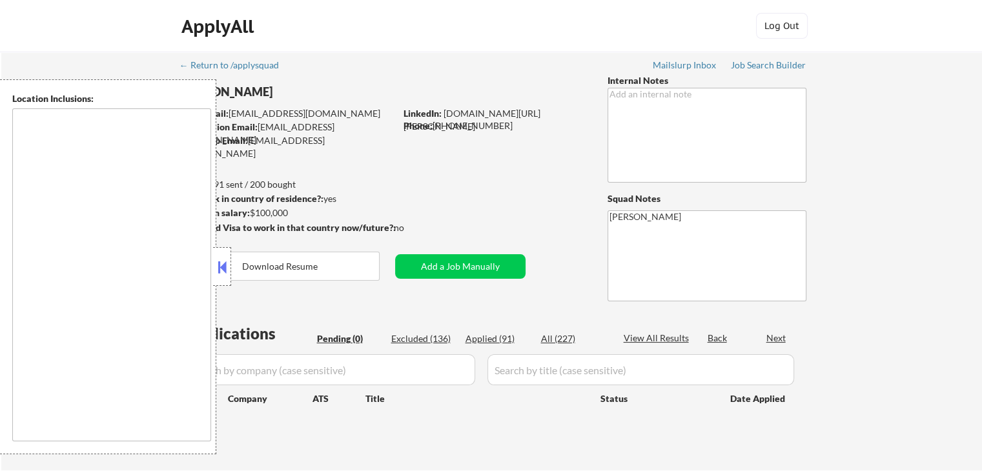
type textarea "remote"
click at [221, 271] on button at bounding box center [222, 267] width 14 height 19
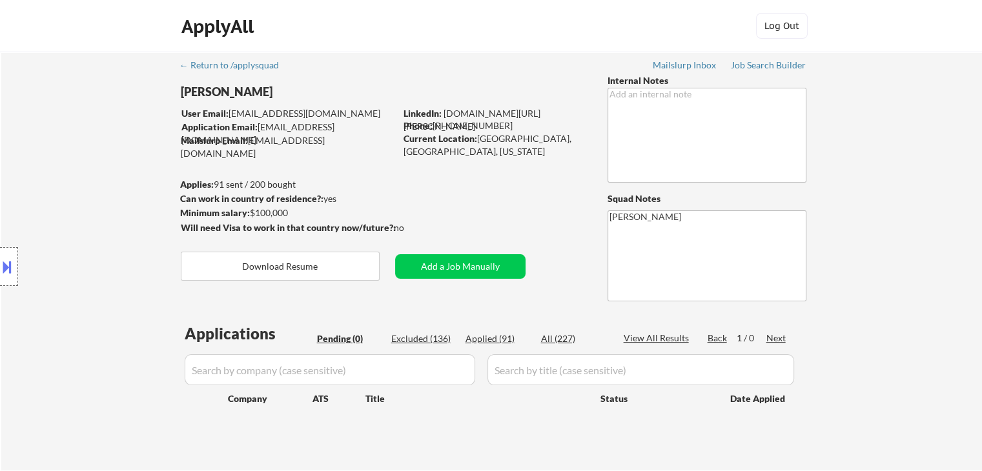
click at [119, 206] on div "Location Inclusions: remote" at bounding box center [115, 266] width 231 height 375
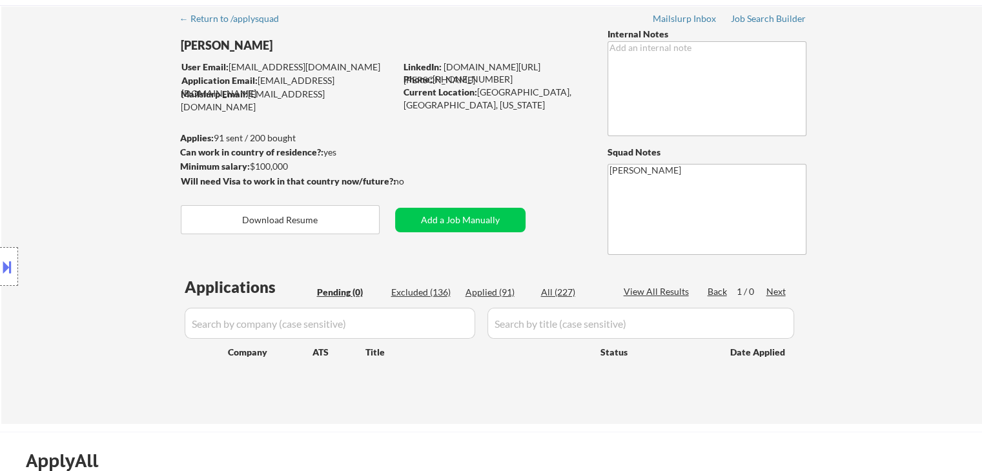
scroll to position [129, 0]
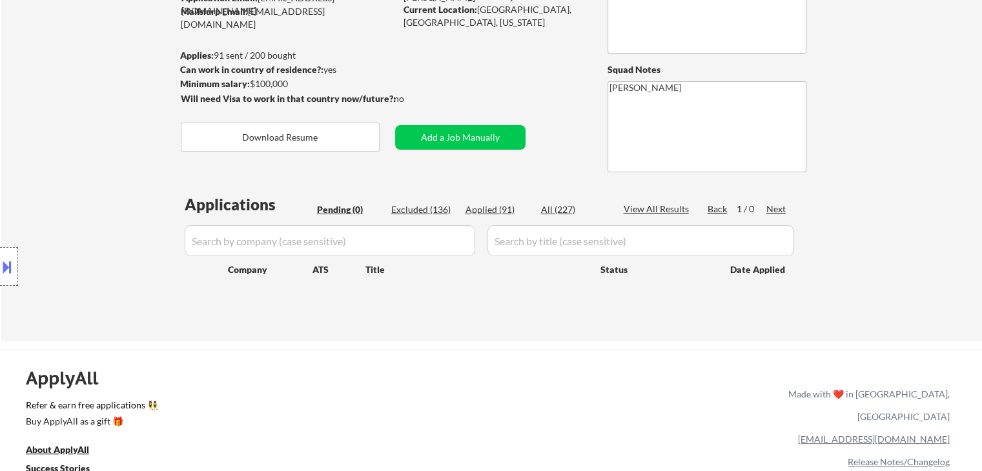
click at [114, 185] on div "Location Inclusions: remote" at bounding box center [115, 266] width 231 height 375
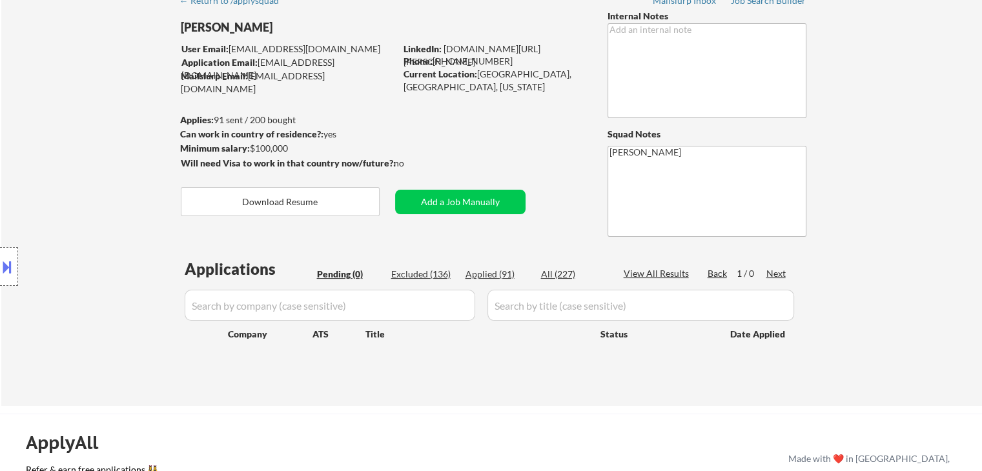
click at [101, 188] on div "Location Inclusions: remote" at bounding box center [115, 266] width 231 height 375
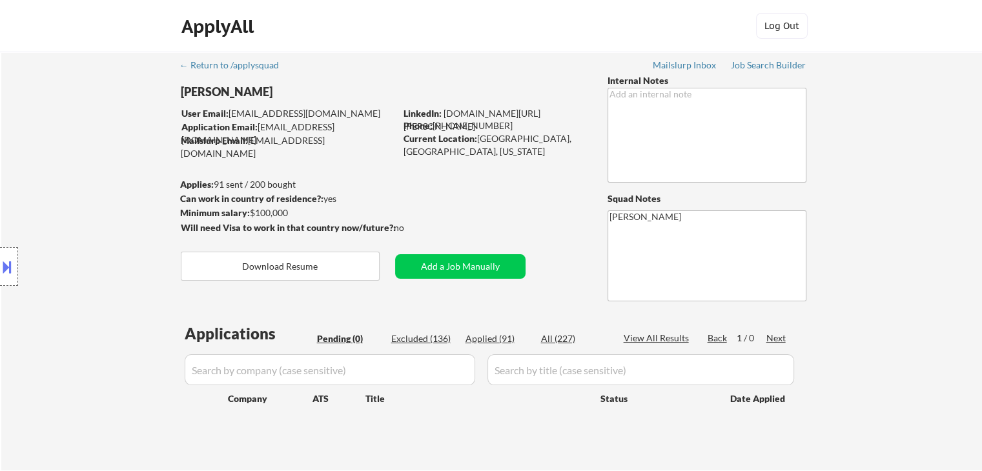
click at [104, 176] on div "Location Inclusions: remote" at bounding box center [115, 266] width 231 height 375
click at [753, 64] on div "Job Search Builder" at bounding box center [769, 65] width 76 height 9
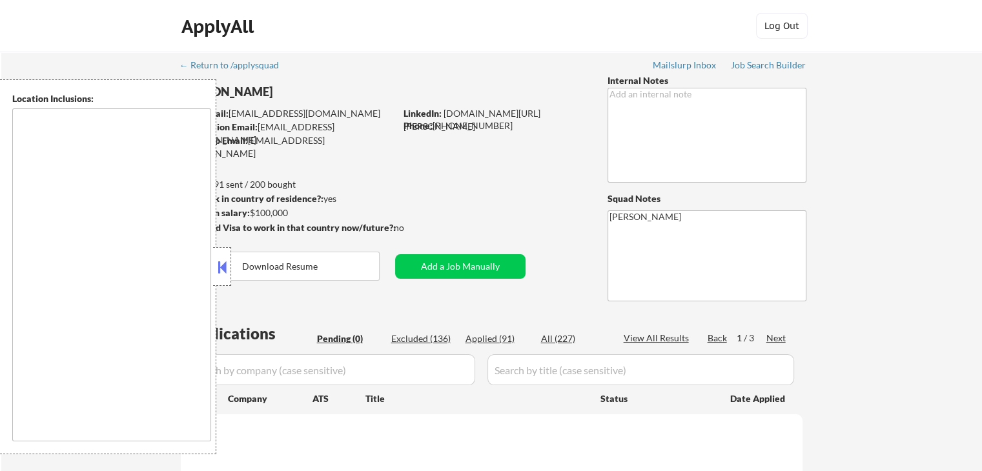
type textarea "remote"
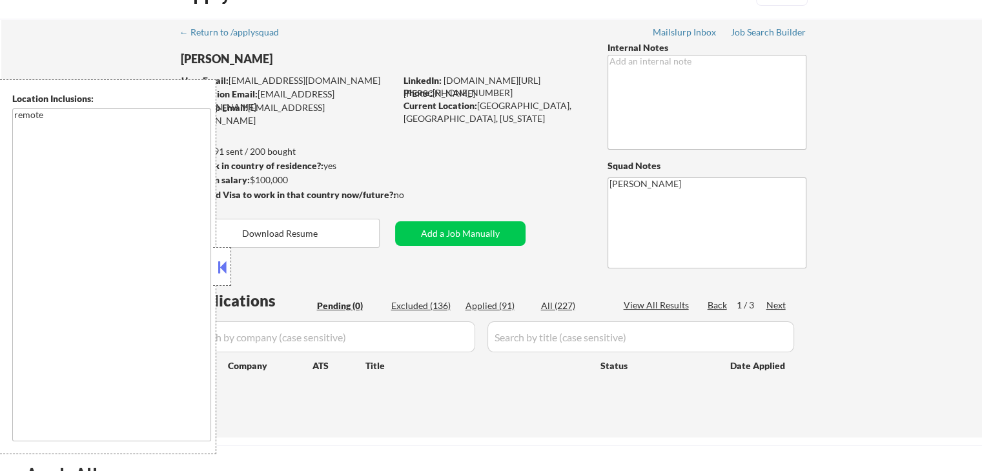
scroll to position [65, 0]
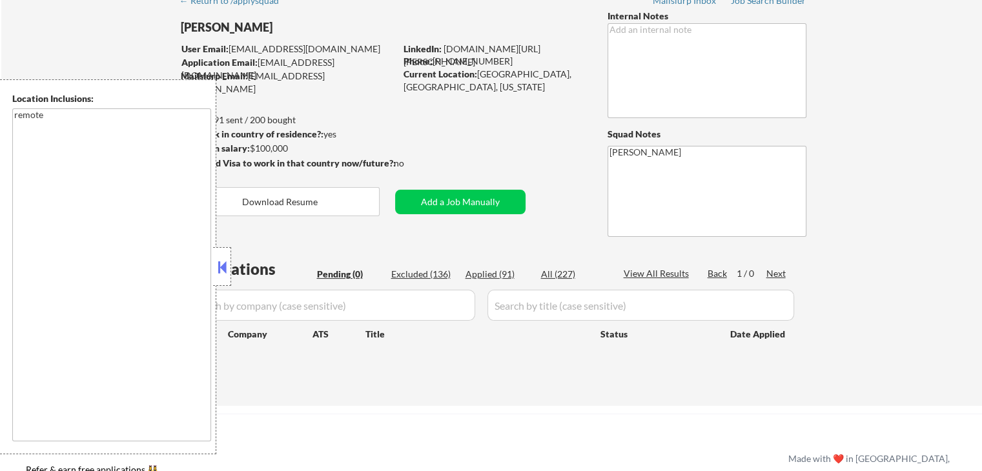
click at [219, 268] on button at bounding box center [222, 267] width 14 height 19
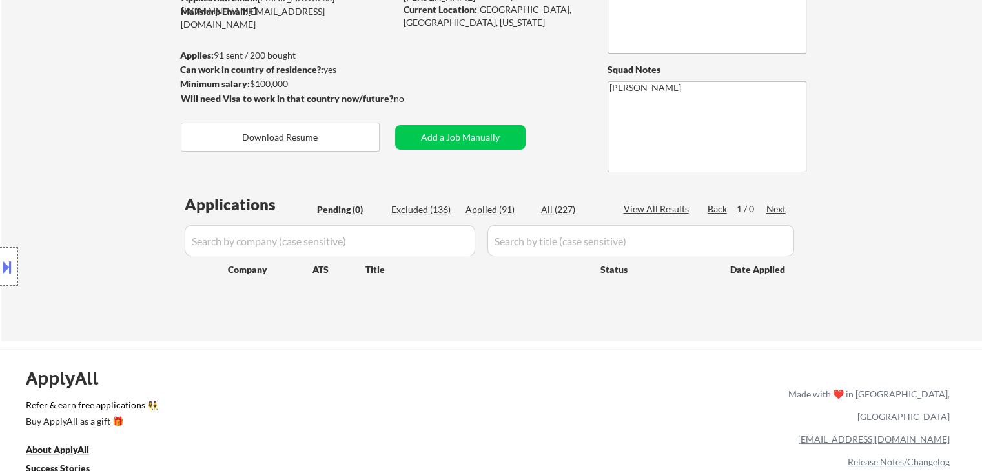
click at [96, 221] on div "Location Inclusions: remote" at bounding box center [115, 266] width 231 height 375
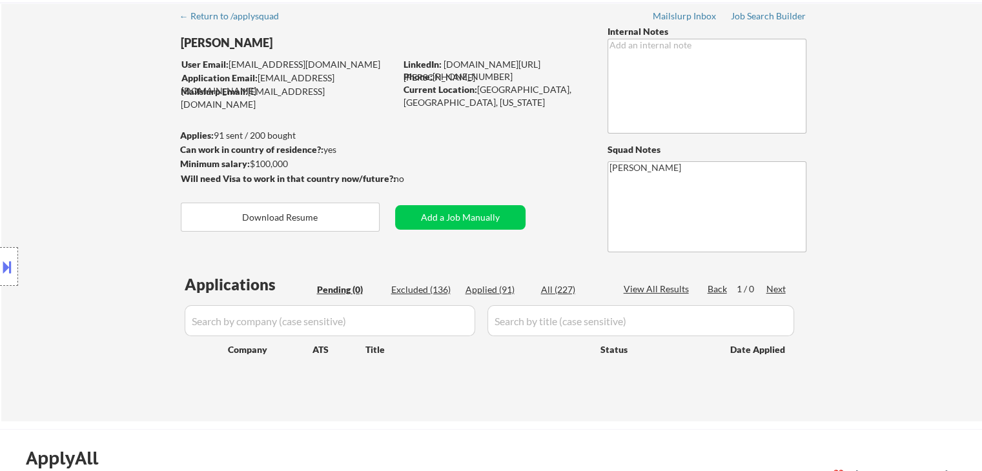
scroll to position [0, 0]
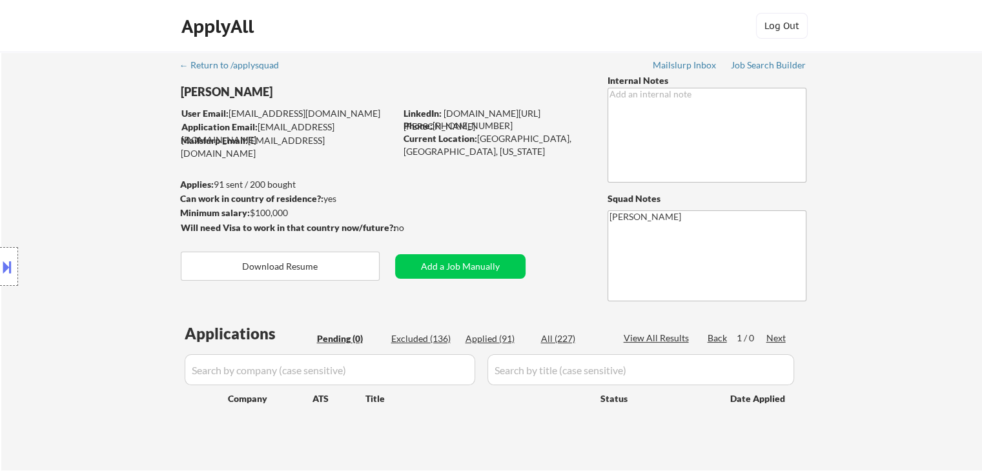
click at [98, 205] on div "Location Inclusions: remote" at bounding box center [115, 266] width 231 height 375
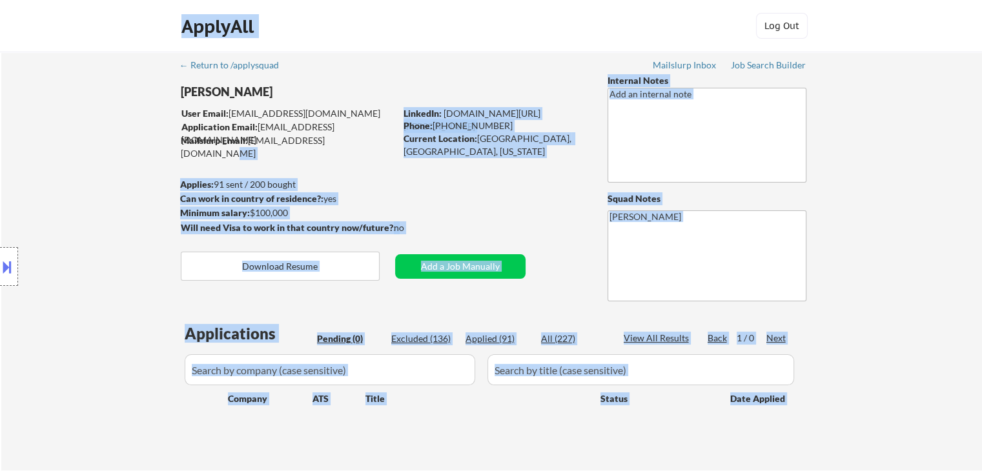
drag, startPoint x: 373, startPoint y: 144, endPoint x: 147, endPoint y: 109, distance: 228.7
click at [147, 109] on body "← Return to /applysquad Mailslurp Inbox Job Search Builder [PERSON_NAME] User E…" at bounding box center [491, 235] width 982 height 471
click at [147, 131] on div "Location Inclusions: remote" at bounding box center [115, 266] width 231 height 375
drag, startPoint x: 365, startPoint y: 139, endPoint x: 151, endPoint y: 118, distance: 214.8
click at [151, 118] on body "← Return to /applysquad Mailslurp Inbox Job Search Builder [PERSON_NAME] User E…" at bounding box center [491, 235] width 982 height 471
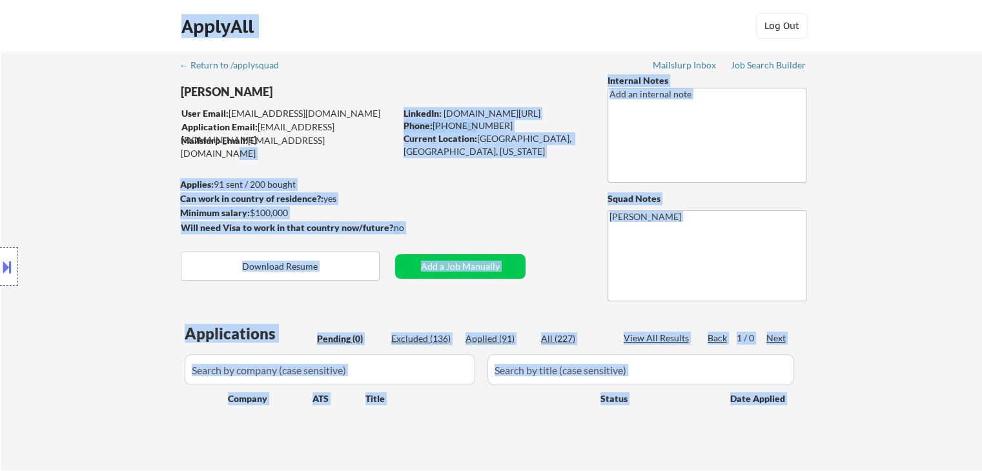
click at [150, 125] on div "Location Inclusions: remote" at bounding box center [115, 266] width 231 height 375
click at [107, 210] on div "Location Inclusions: remote" at bounding box center [115, 266] width 231 height 375
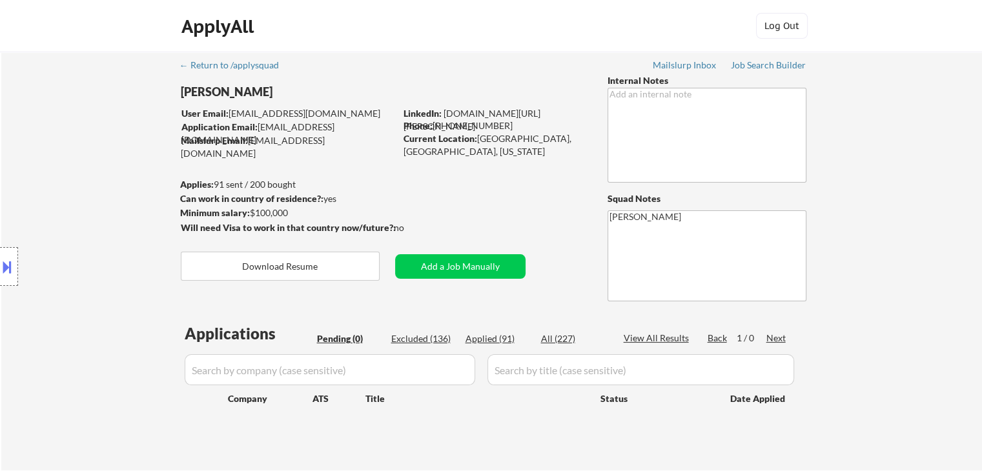
click at [107, 210] on div "Location Inclusions: remote" at bounding box center [115, 266] width 231 height 375
click at [487, 209] on div "← Return to /applysquad Mailslurp Inbox Job Search Builder [PERSON_NAME] User E…" at bounding box center [492, 256] width 644 height 409
click at [30, 165] on div "Location Inclusions: remote" at bounding box center [115, 266] width 231 height 375
click at [30, 138] on div "Location Inclusions: remote" at bounding box center [115, 266] width 231 height 375
click at [96, 176] on div "Location Inclusions: remote" at bounding box center [115, 266] width 231 height 375
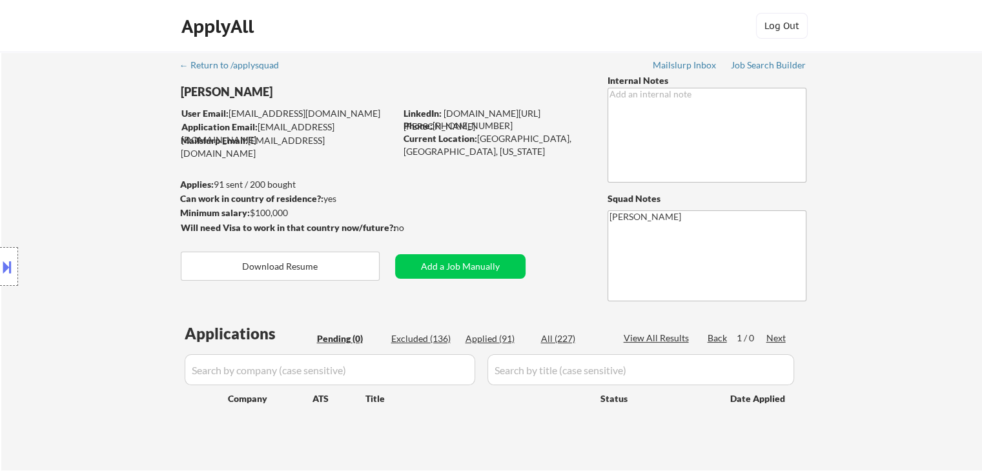
click at [96, 161] on div "Location Inclusions: remote" at bounding box center [115, 266] width 231 height 375
click at [85, 156] on div "Location Inclusions: remote" at bounding box center [115, 266] width 231 height 375
click at [65, 192] on div "Location Inclusions: remote" at bounding box center [115, 266] width 231 height 375
drag, startPoint x: 865, startPoint y: 101, endPoint x: 980, endPoint y: 52, distance: 125.2
click at [867, 99] on div "← Return to /applysquad Mailslurp Inbox Job Search Builder [PERSON_NAME] User E…" at bounding box center [491, 261] width 981 height 419
